Goal: Navigation & Orientation: Find specific page/section

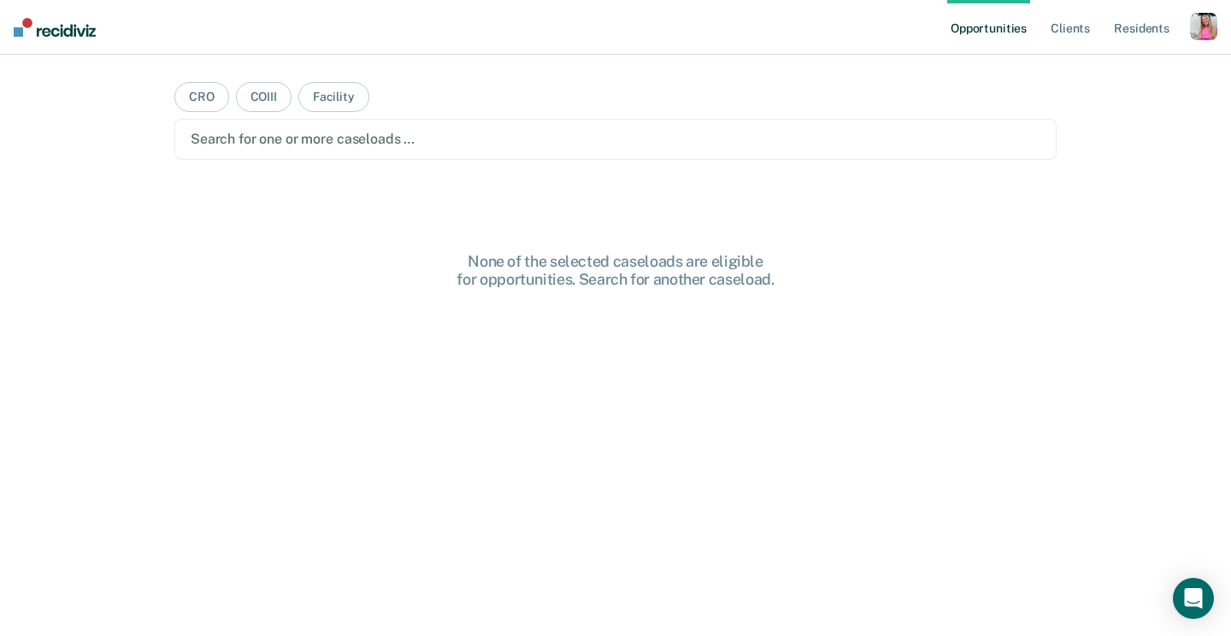
click at [1207, 28] on div "button" at bounding box center [1203, 26] width 27 height 27
click at [1082, 64] on link "Profile" at bounding box center [1135, 69] width 138 height 15
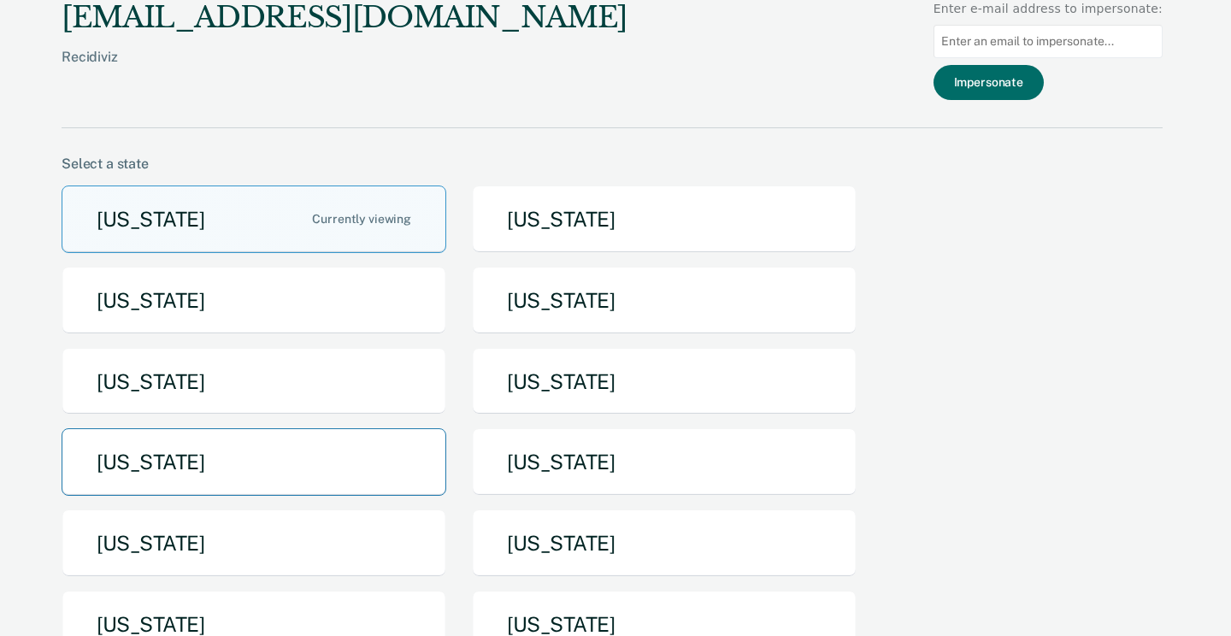
click at [304, 462] on button "[US_STATE]" at bounding box center [254, 462] width 385 height 68
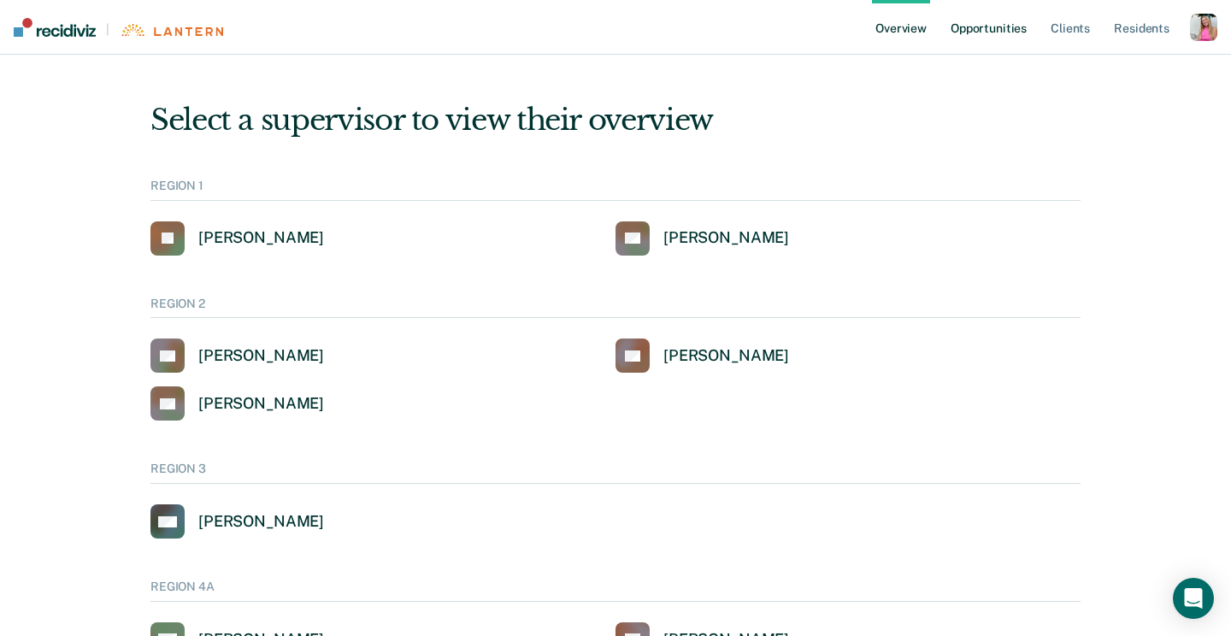
click at [1006, 23] on link "Opportunities" at bounding box center [988, 27] width 83 height 55
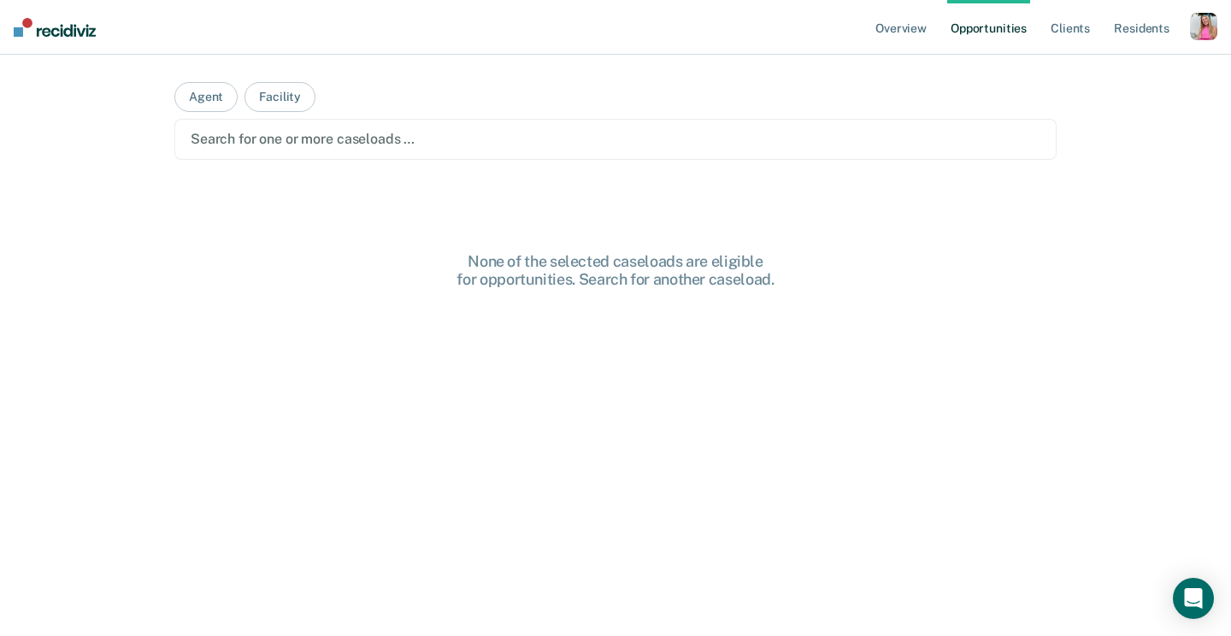
click at [428, 145] on div at bounding box center [616, 139] width 850 height 20
click at [209, 103] on button "Agent" at bounding box center [205, 97] width 63 height 30
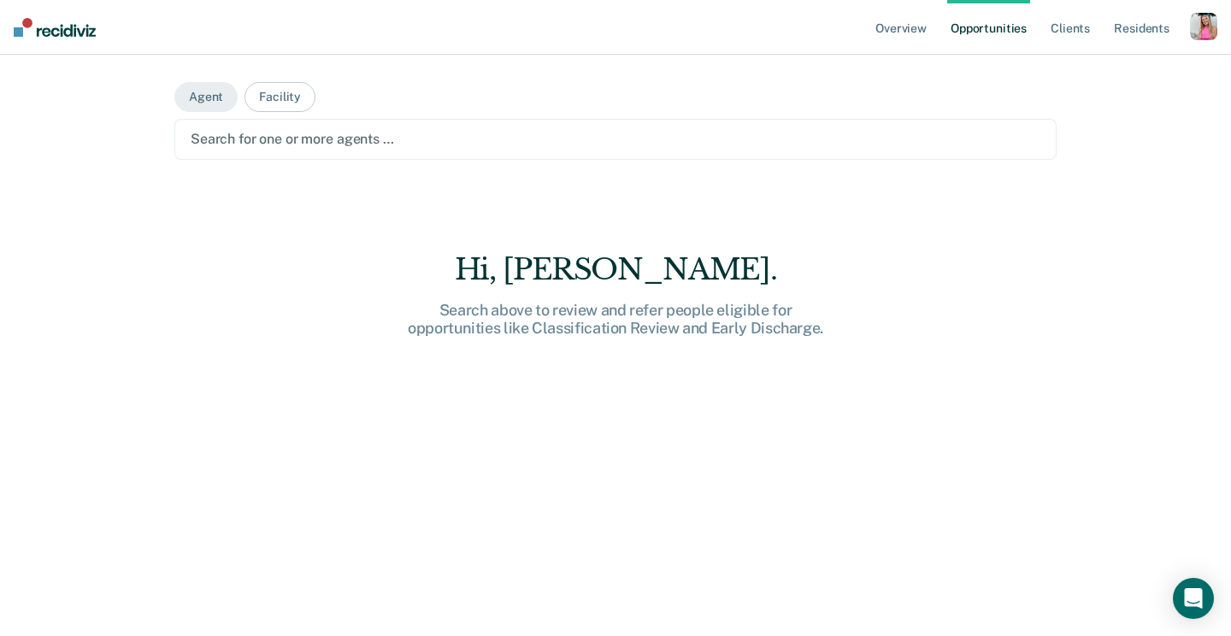
click at [365, 143] on div at bounding box center [616, 139] width 850 height 20
